Goal: Check status: Check status

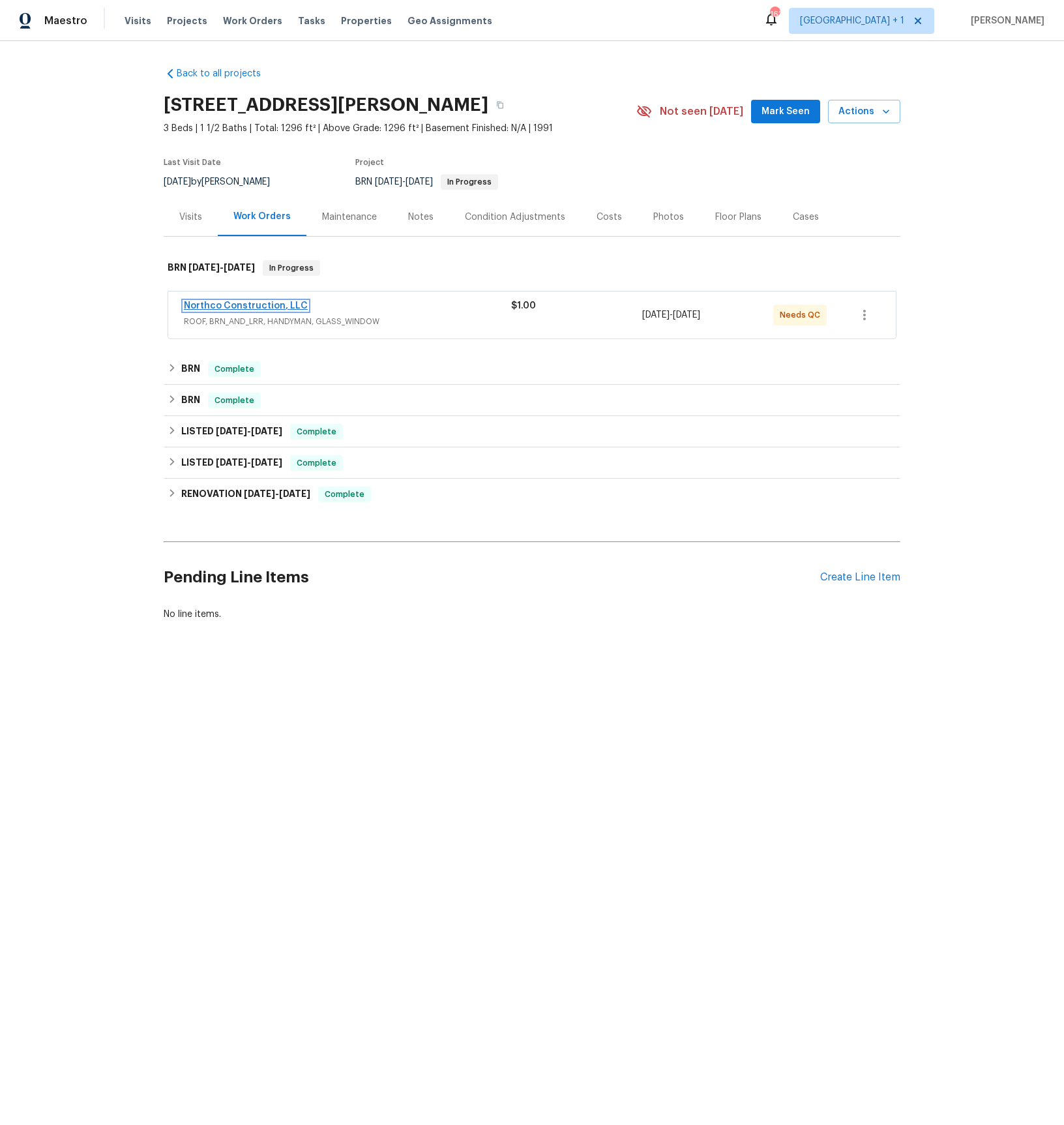
click at [217, 304] on link "Northco Construction, LLC" at bounding box center [245, 306] width 124 height 10
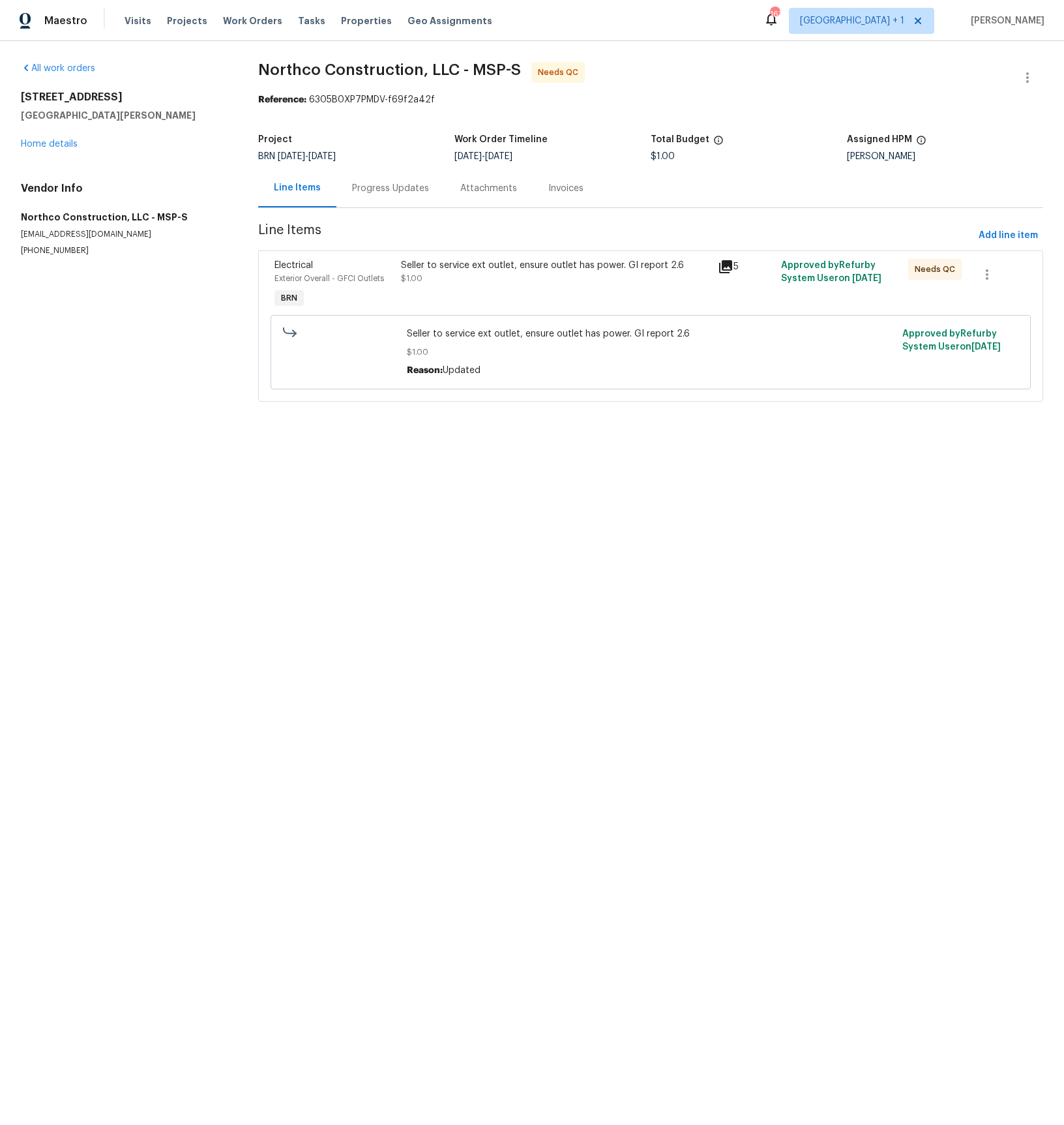
drag, startPoint x: 383, startPoint y: 187, endPoint x: 371, endPoint y: 200, distance: 17.7
click at [383, 187] on div "Progress Updates" at bounding box center [390, 189] width 77 height 13
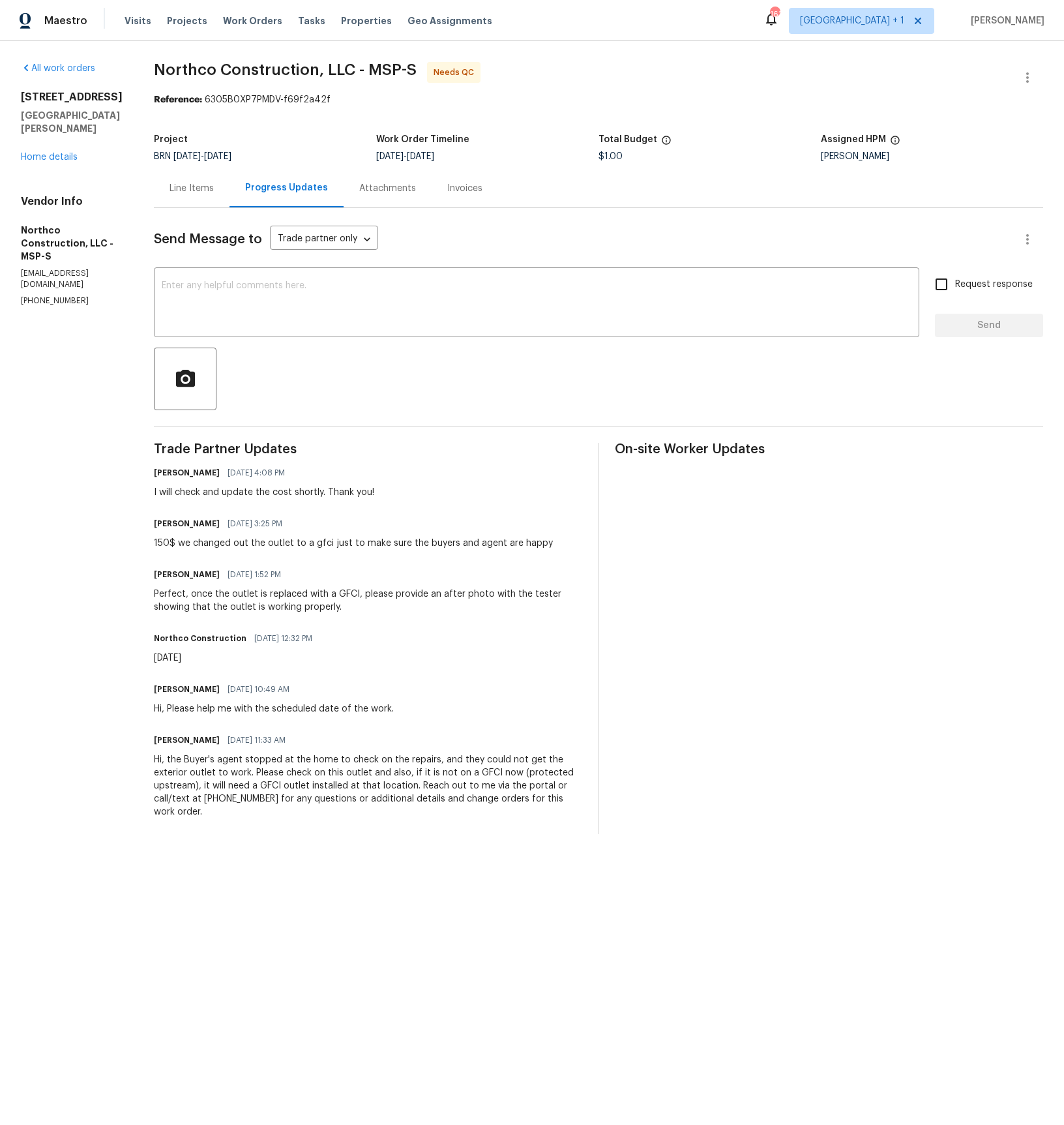
click at [187, 185] on div "Line Items" at bounding box center [192, 189] width 44 height 13
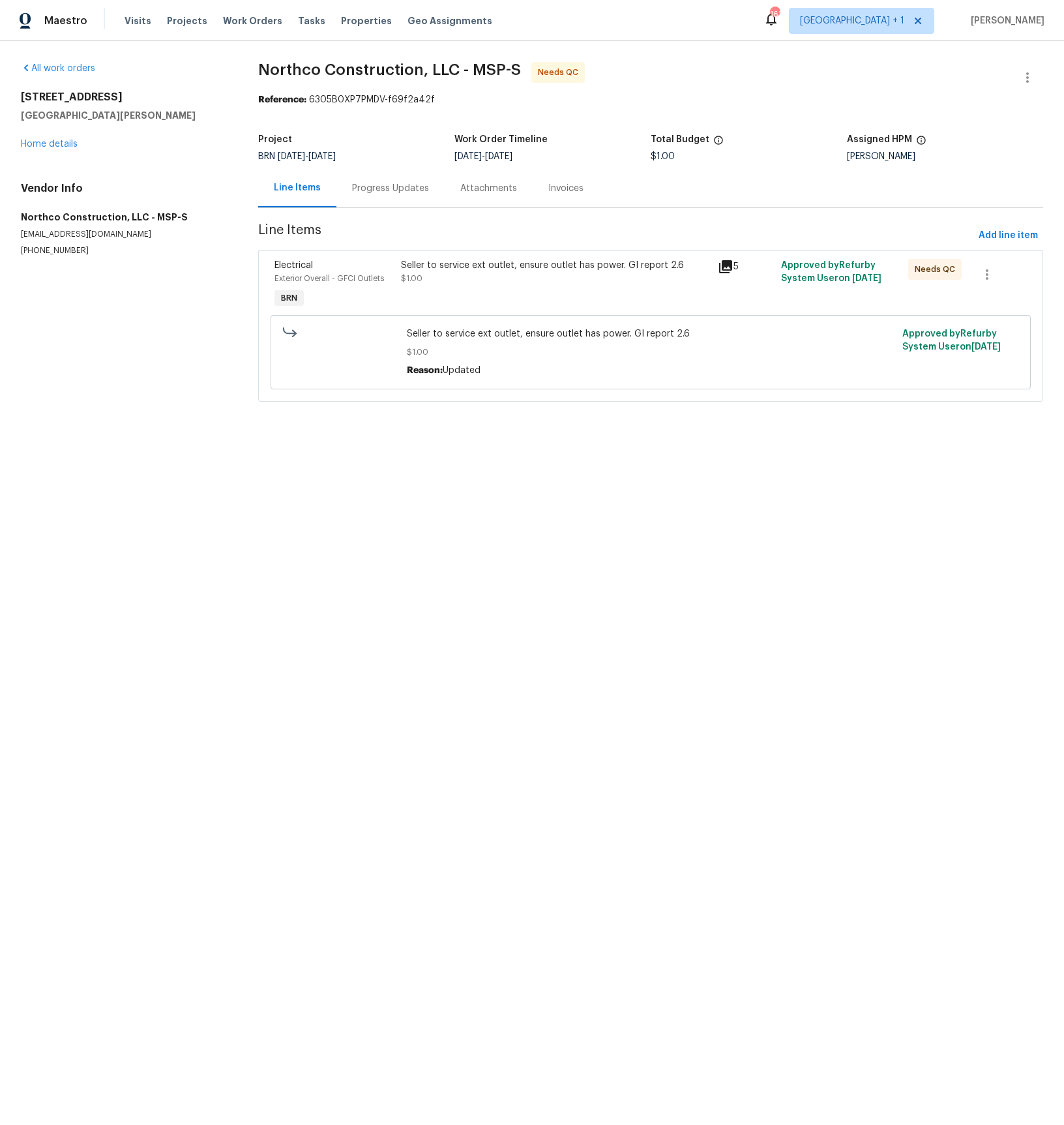
click at [730, 264] on icon at bounding box center [726, 266] width 13 height 13
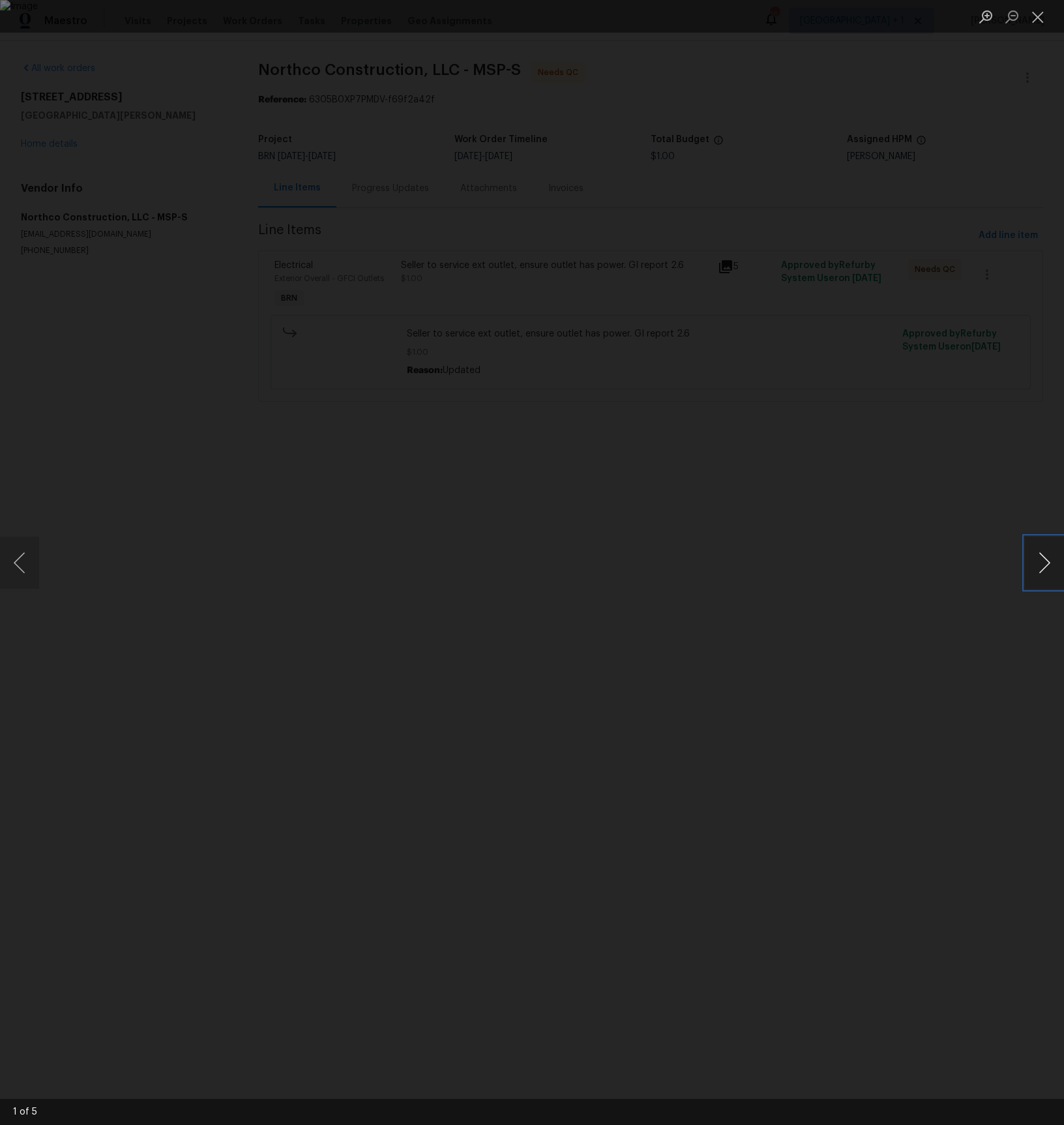
click at [1043, 552] on button "Next image" at bounding box center [1044, 562] width 39 height 52
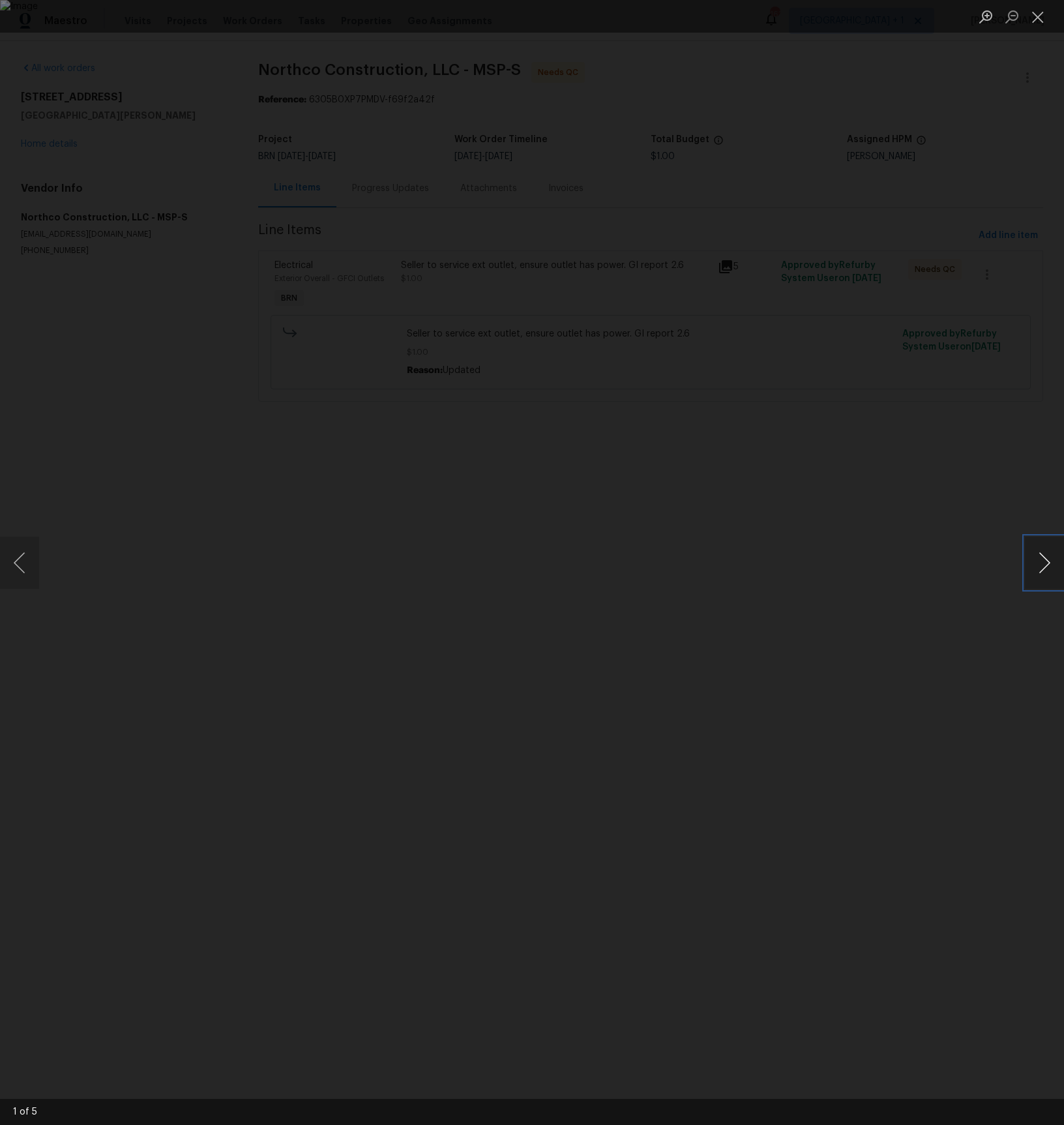
click at [1043, 558] on button "Next image" at bounding box center [1044, 562] width 39 height 52
click at [1053, 559] on button "Next image" at bounding box center [1044, 562] width 39 height 52
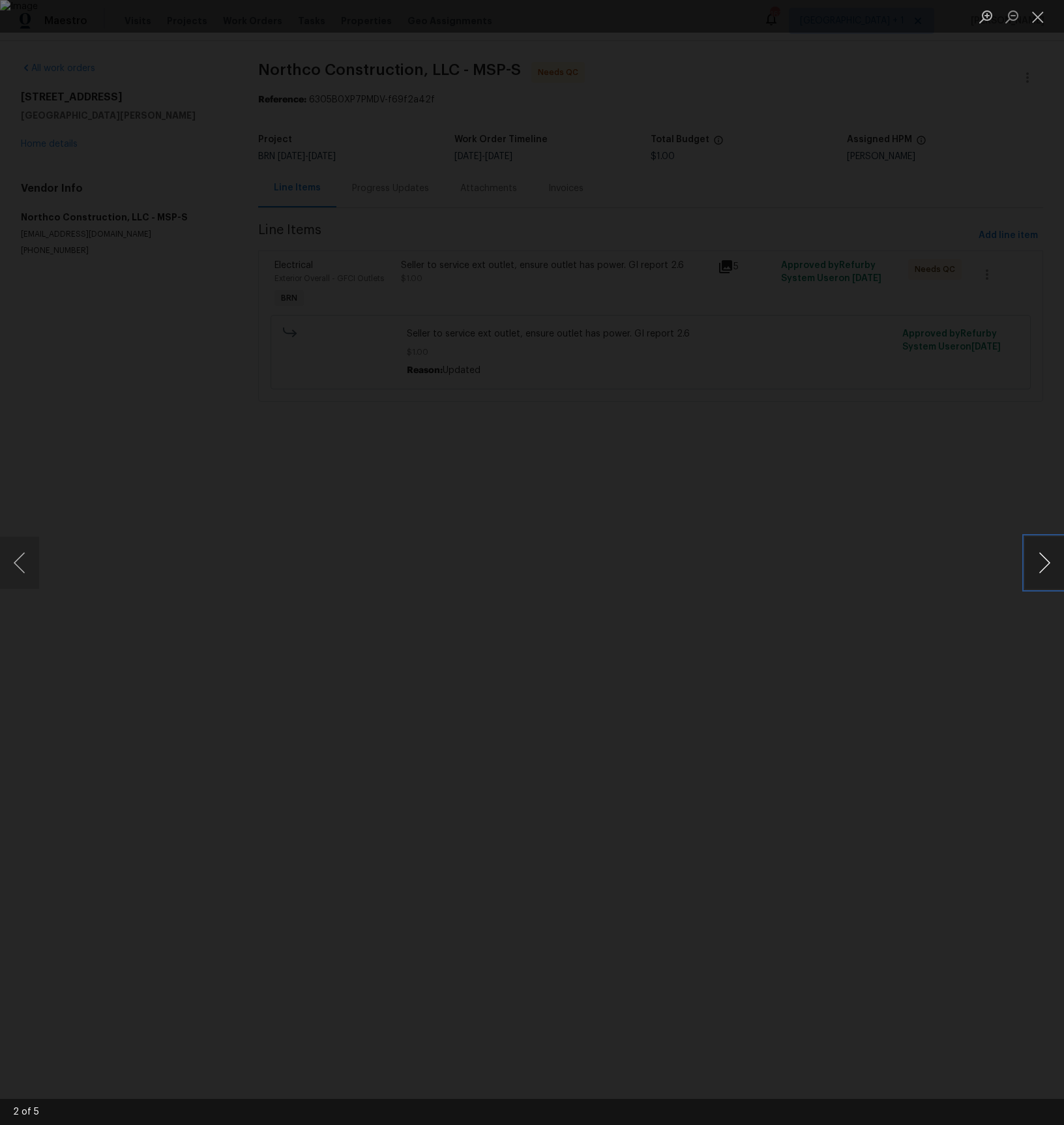
click at [1047, 567] on button "Next image" at bounding box center [1044, 562] width 39 height 52
click at [1041, 563] on button "Next image" at bounding box center [1044, 562] width 39 height 52
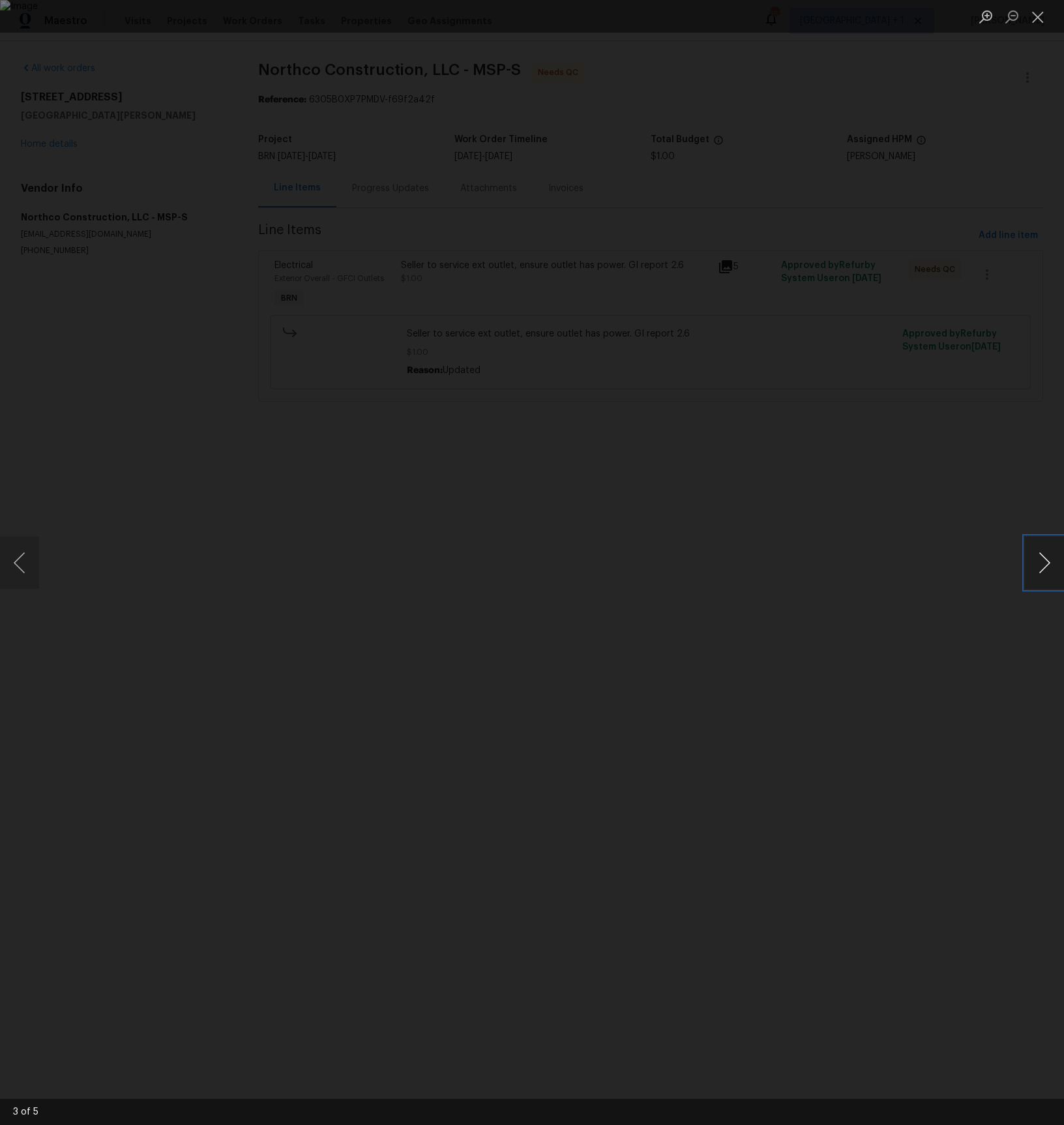
click at [1041, 563] on button "Next image" at bounding box center [1044, 562] width 39 height 52
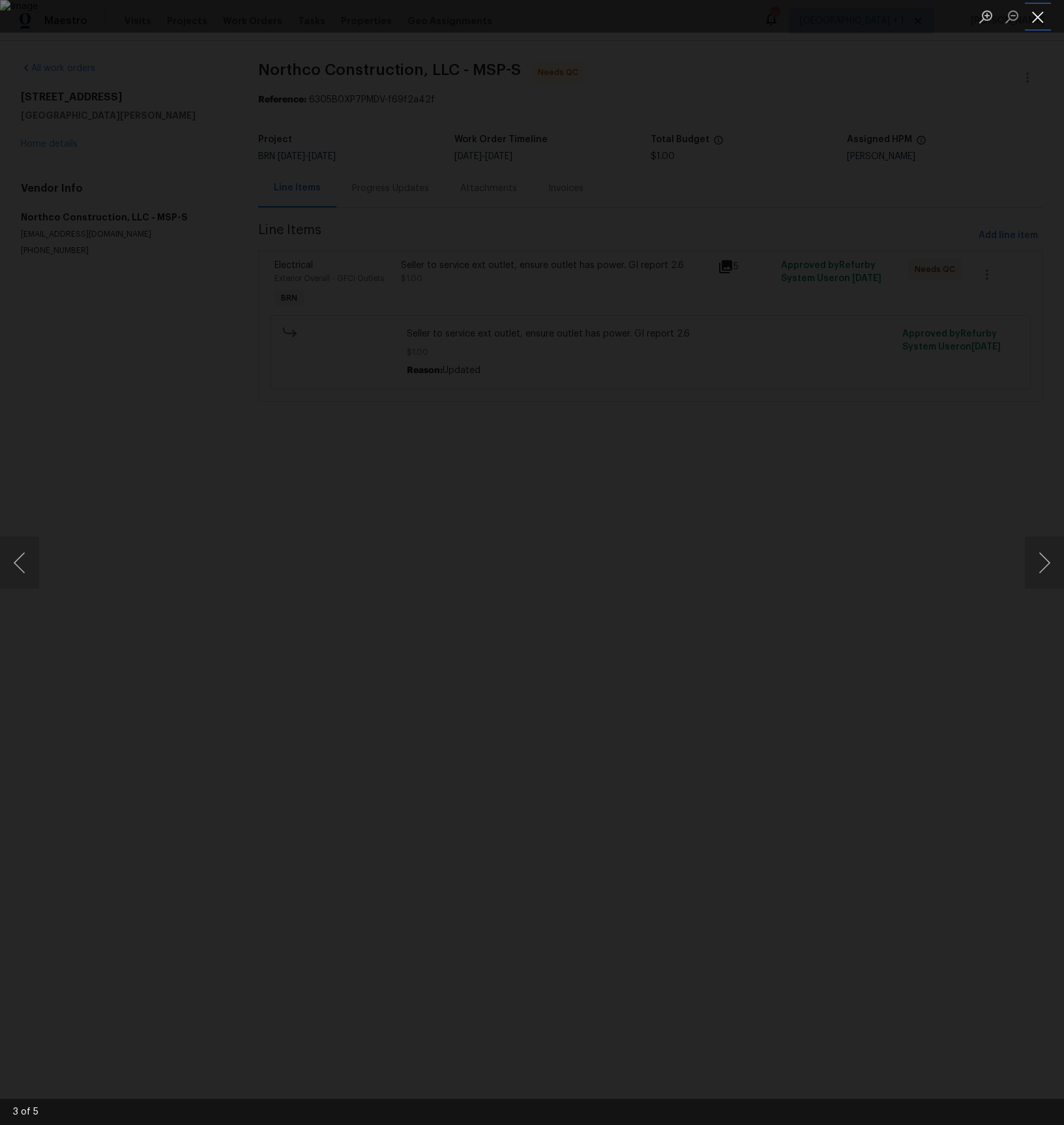
click at [1040, 19] on button "Close lightbox" at bounding box center [1037, 16] width 26 height 23
